Goal: Check status

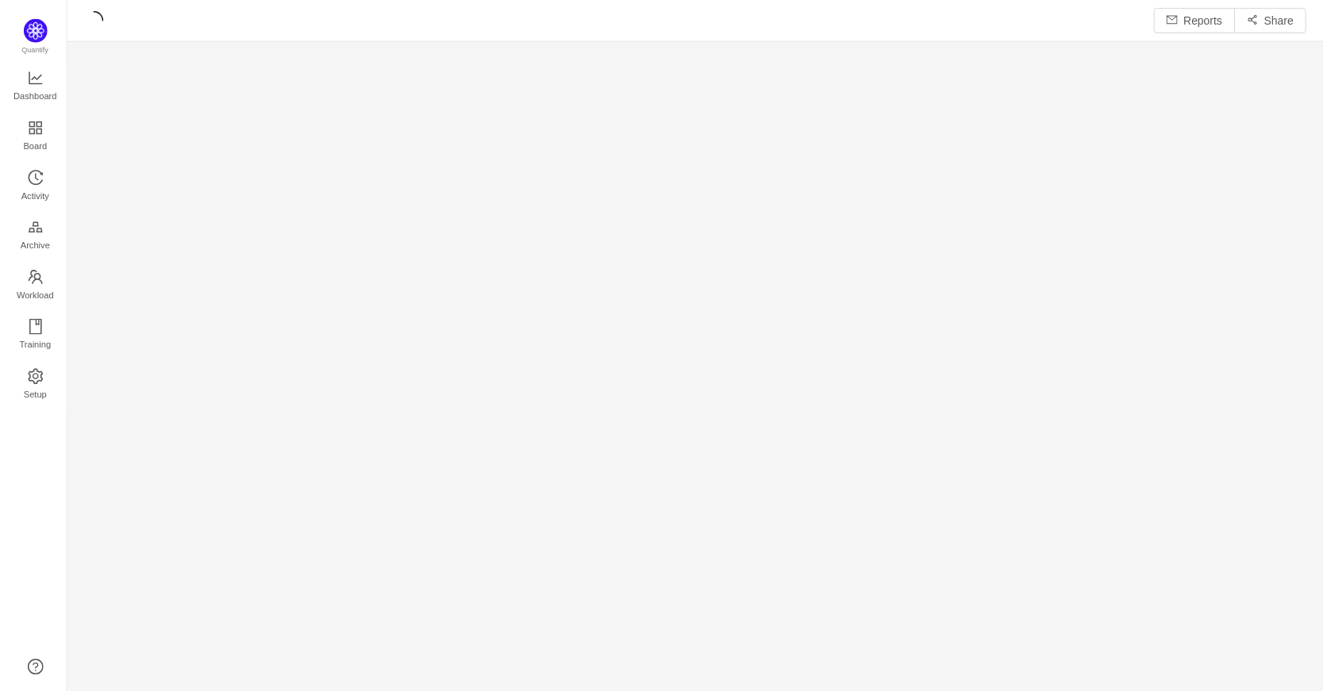
scroll to position [671, 1228]
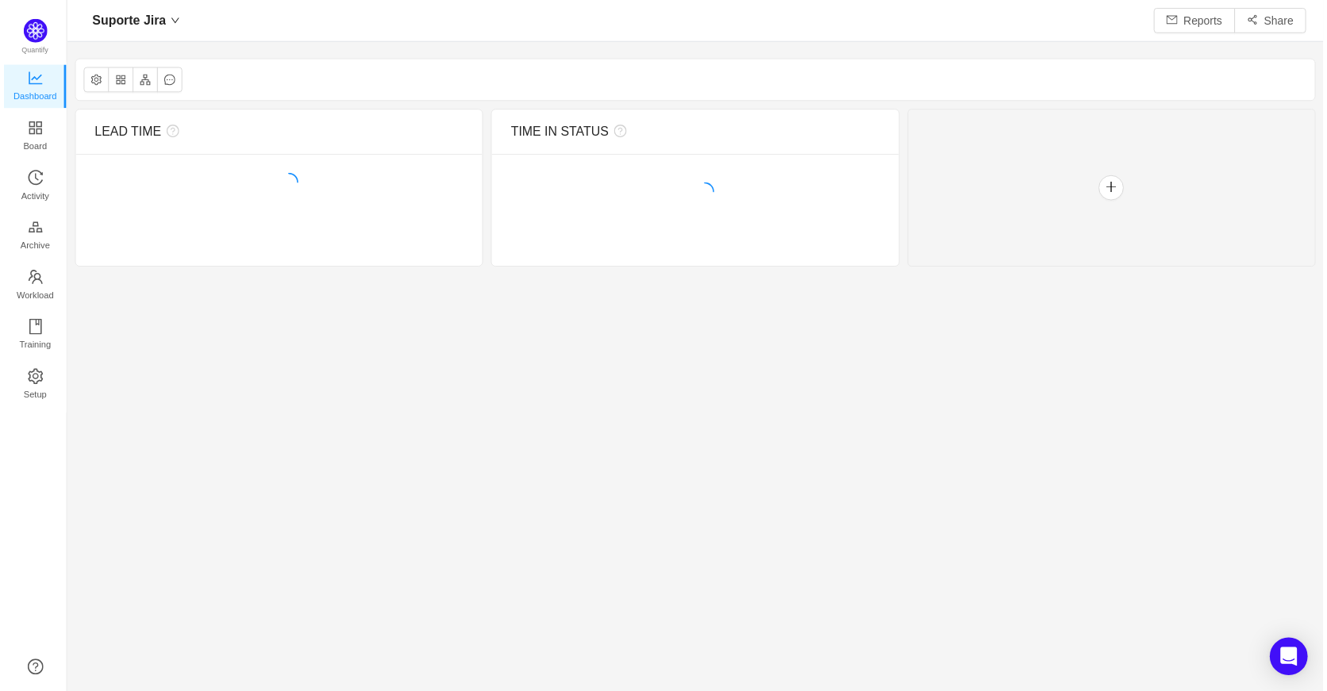
scroll to position [667, 1228]
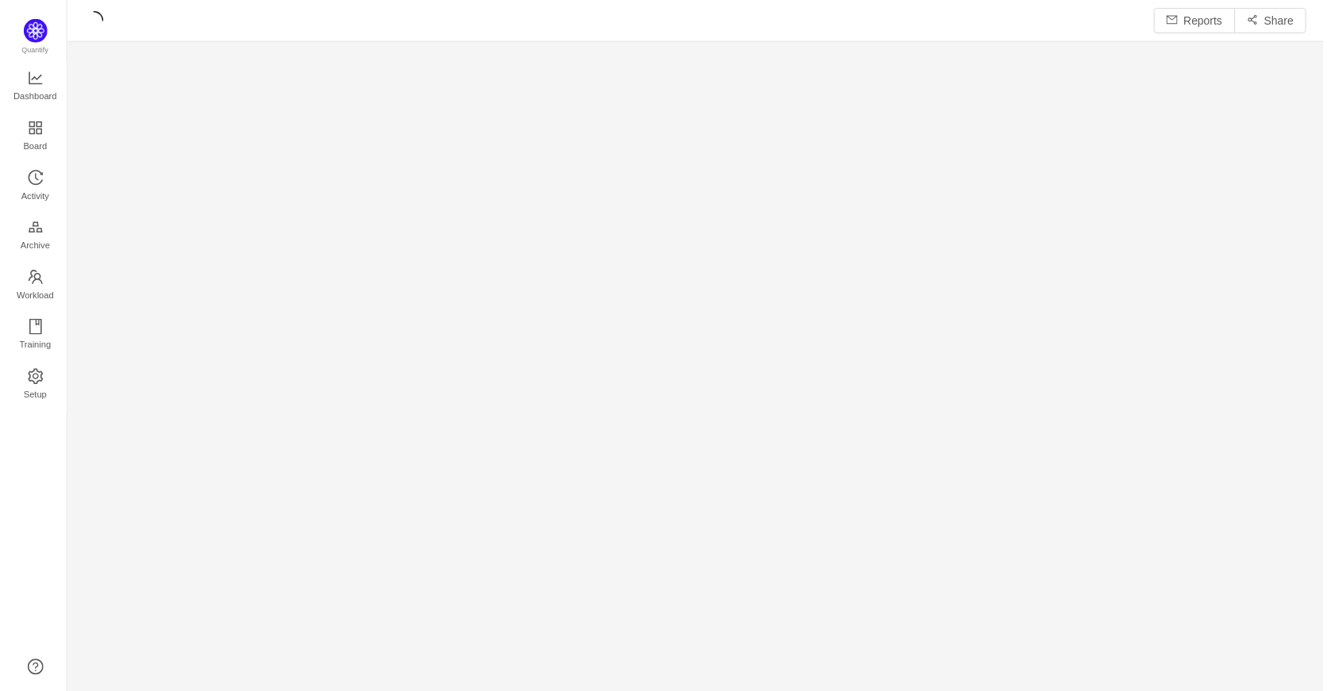
scroll to position [671, 1228]
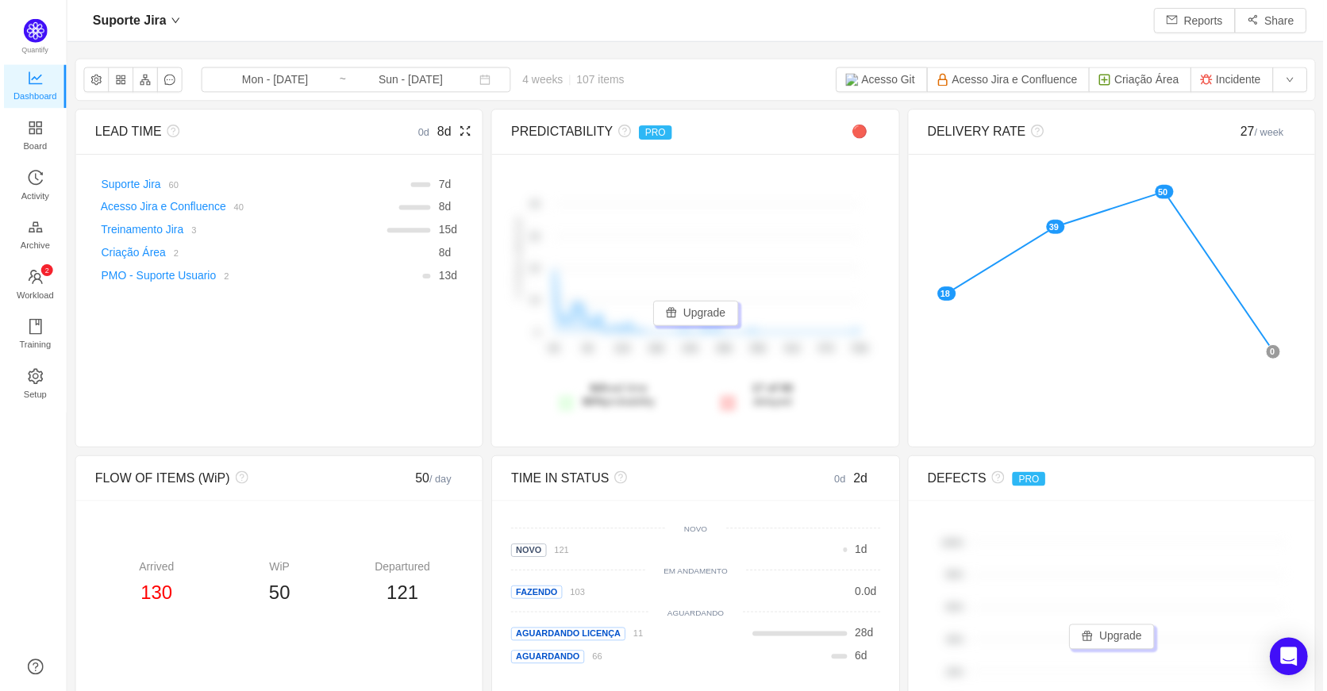
scroll to position [667, 1228]
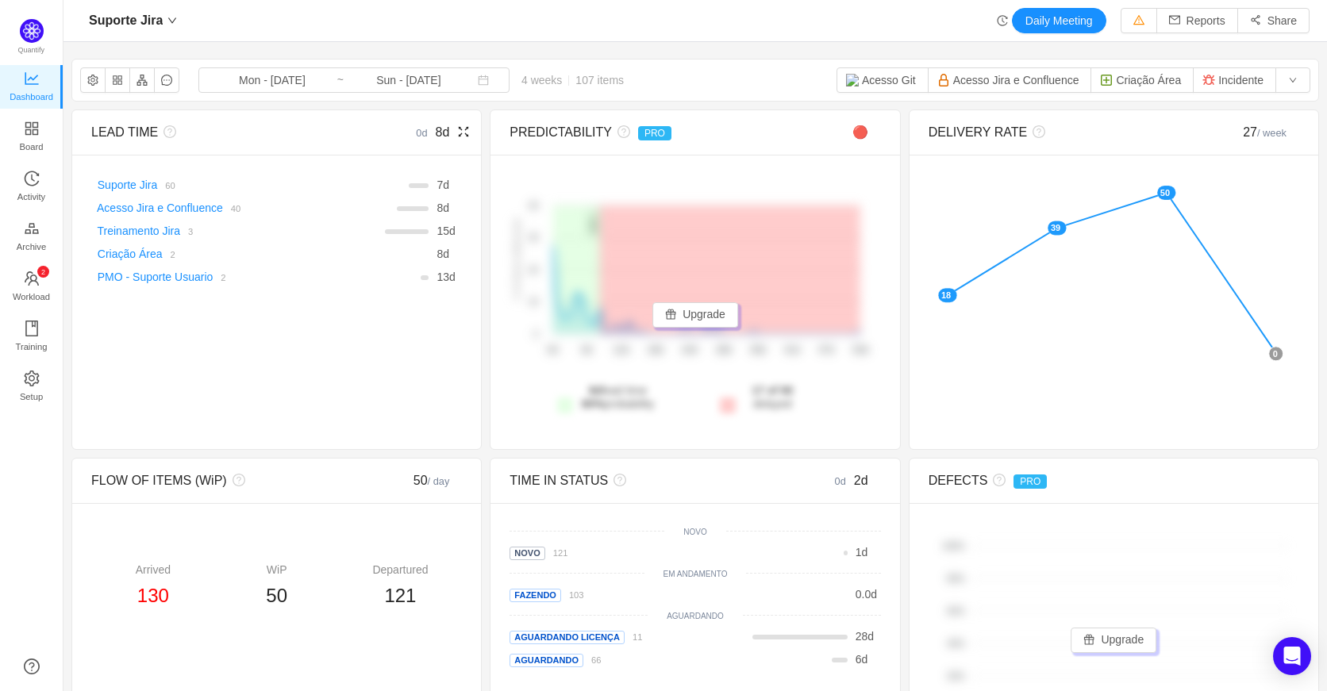
click at [183, 401] on div "LEAD TIME 0d 8d There are no delivered work items in the selected period Possib…" at bounding box center [276, 280] width 410 height 340
